Goal: Task Accomplishment & Management: Use online tool/utility

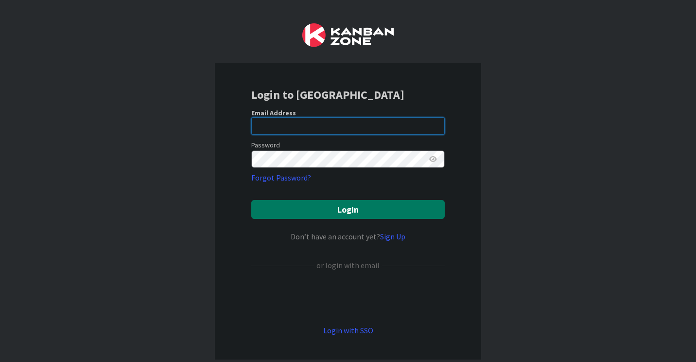
type input "[EMAIL_ADDRESS][DOMAIN_NAME]"
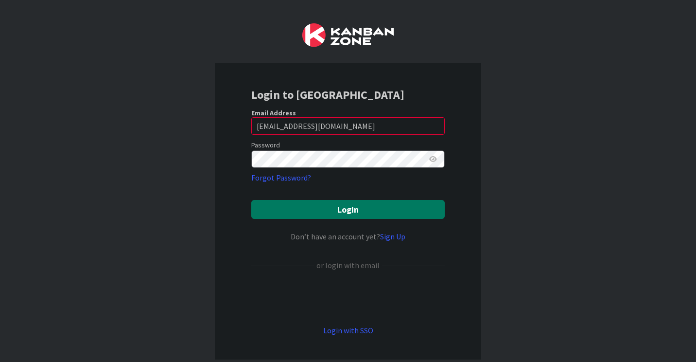
click at [268, 201] on button "Login" at bounding box center [347, 209] width 193 height 19
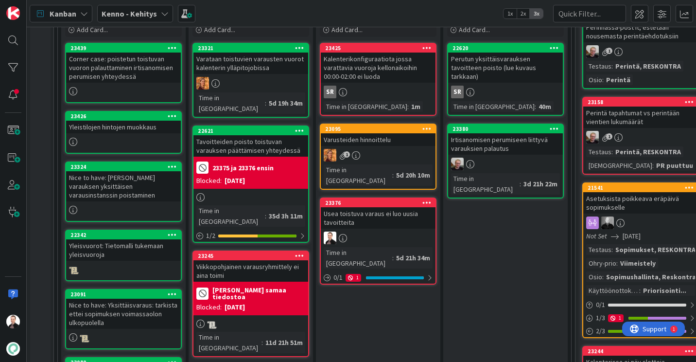
scroll to position [194, 0]
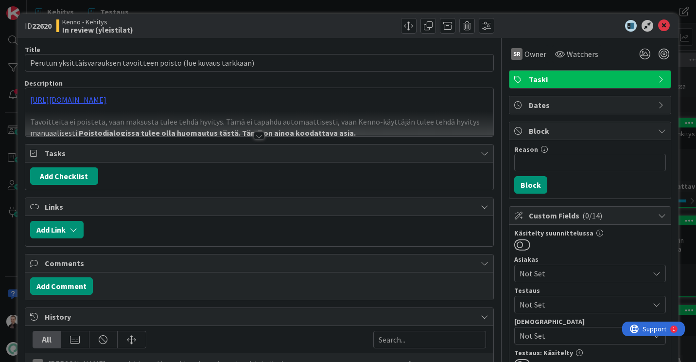
click at [255, 137] on div at bounding box center [259, 136] width 11 height 8
